Goal: Task Accomplishment & Management: Use online tool/utility

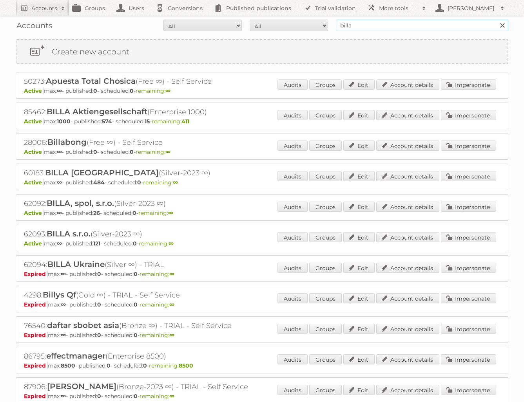
drag, startPoint x: 411, startPoint y: 27, endPoint x: 301, endPoint y: 22, distance: 109.4
click at [301, 22] on form "All Active Expired Pending All Paid Trials Self service billa Search" at bounding box center [262, 26] width 492 height 12
type input "AS [PERSON_NAME]"
click at [502, 25] on input "Search" at bounding box center [502, 26] width 12 height 12
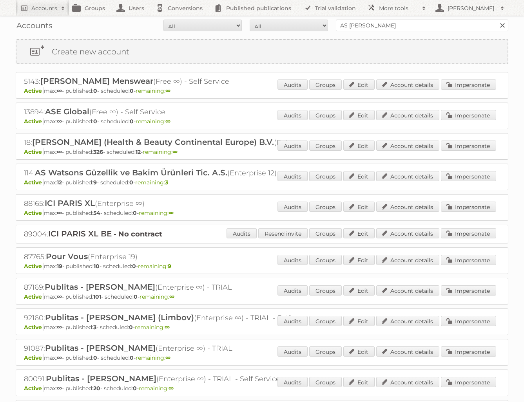
drag, startPoint x: 29, startPoint y: 142, endPoint x: 21, endPoint y: 142, distance: 7.8
click at [21, 142] on div "18: A.S. Watson (Health & Beauty Continental Europe) B.V. (Enterprise ∞) Active…" at bounding box center [262, 146] width 492 height 27
copy h2 "18"
click at [388, 13] on link "More tools" at bounding box center [396, 8] width 67 height 16
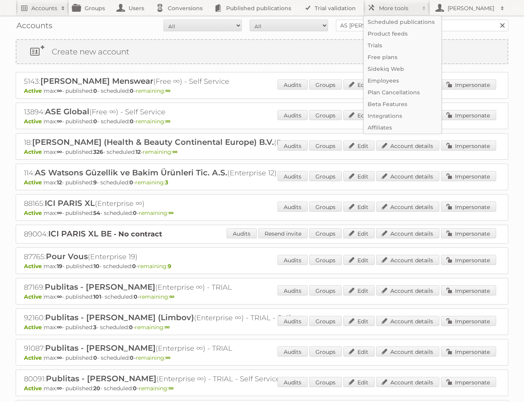
click at [238, 139] on span "A.S. Watson (Health & Beauty Continental Europe) B.V." at bounding box center [153, 141] width 242 height 9
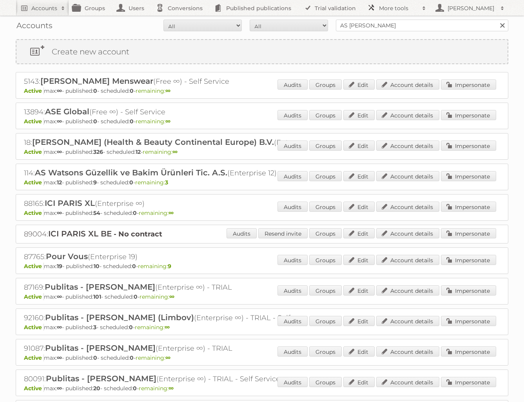
click at [390, 13] on link "More tools" at bounding box center [396, 8] width 67 height 16
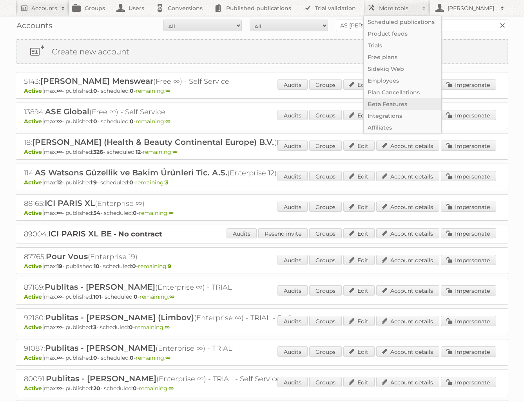
click at [392, 107] on link "Beta Features" at bounding box center [403, 104] width 78 height 12
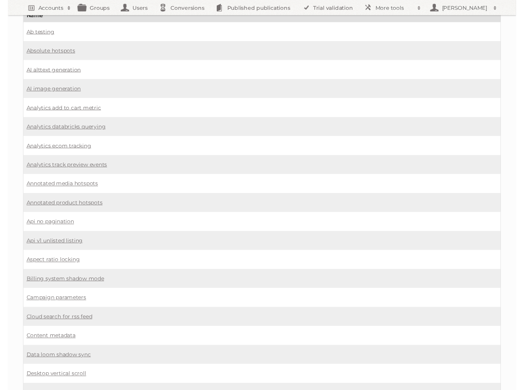
scroll to position [37, 0]
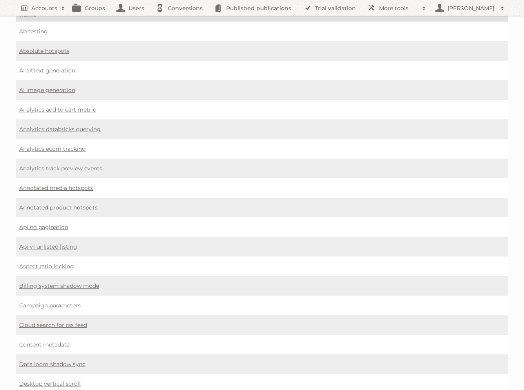
click at [98, 237] on td "Api no pagination" at bounding box center [262, 227] width 492 height 20
click at [52, 226] on link "Api no pagination" at bounding box center [43, 227] width 49 height 7
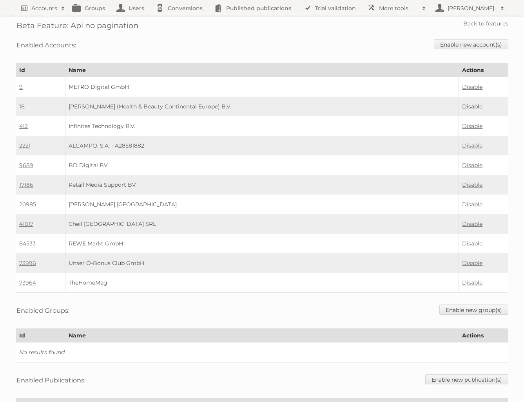
click at [471, 107] on link "Disable" at bounding box center [472, 106] width 20 height 7
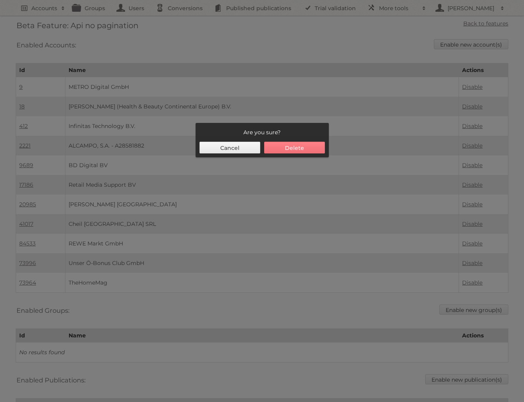
click at [307, 148] on button "Delete" at bounding box center [294, 148] width 61 height 12
